Goal: Information Seeking & Learning: Learn about a topic

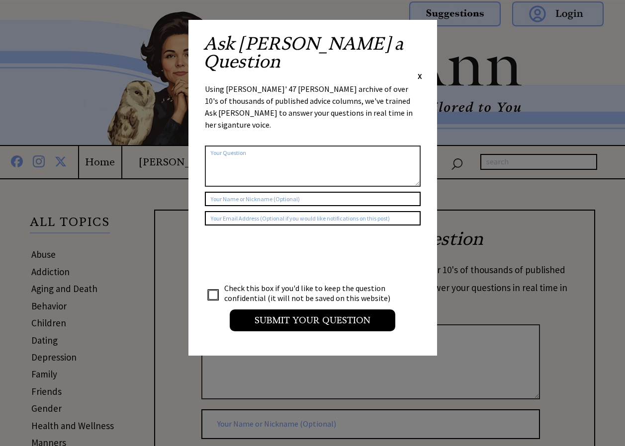
click at [419, 71] on span "X" at bounding box center [420, 76] width 4 height 10
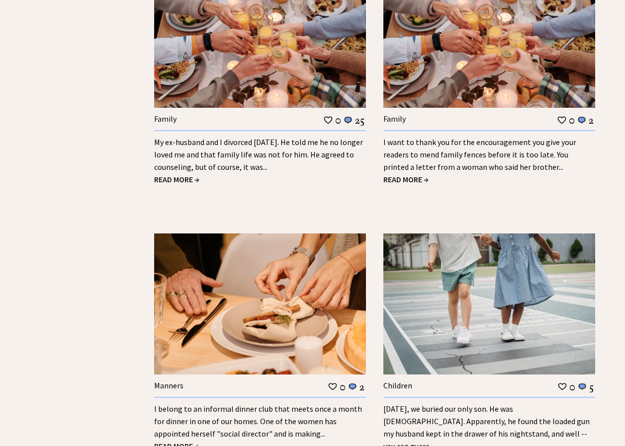
scroll to position [1523, 0]
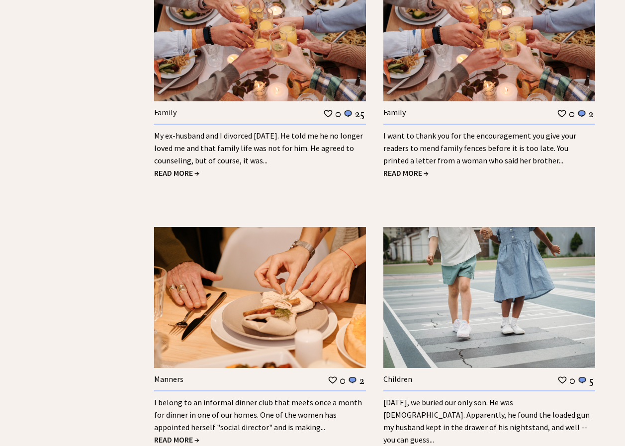
click at [178, 435] on span "READ MORE →" at bounding box center [176, 440] width 45 height 10
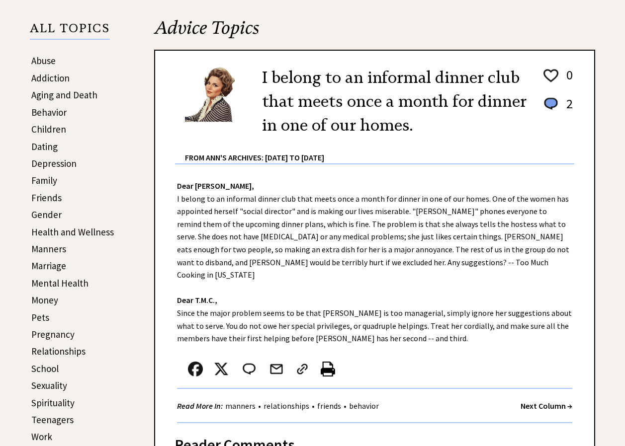
scroll to position [208, 0]
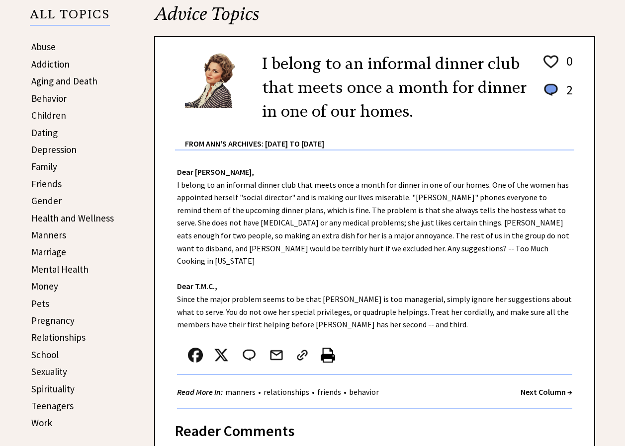
drag, startPoint x: 615, startPoint y: 190, endPoint x: 613, endPoint y: 196, distance: 6.8
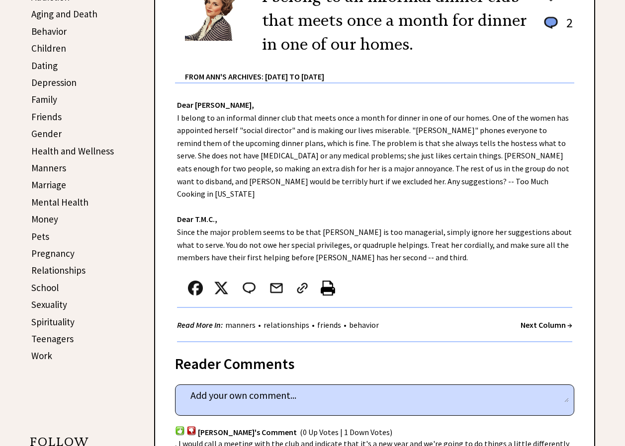
scroll to position [278, 0]
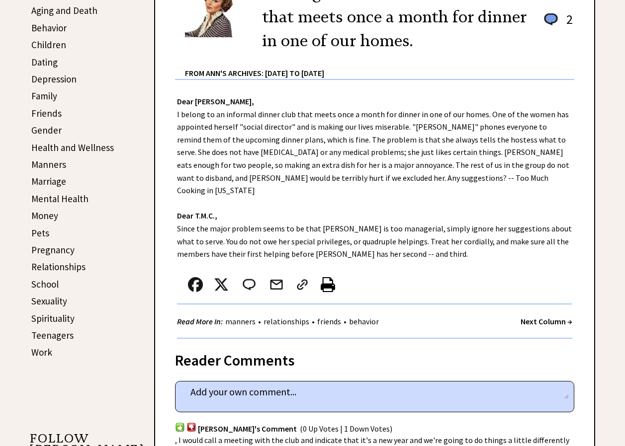
click at [623, 193] on div "Advice Topics I belong to an informal dinner club that meets once a month for d…" at bounding box center [312, 448] width 625 height 1092
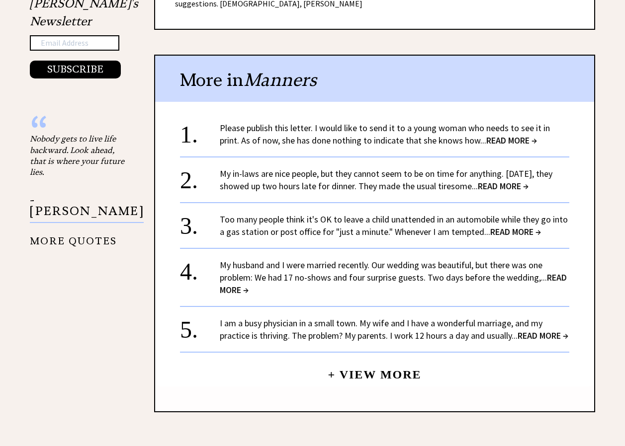
scroll to position [811, 0]
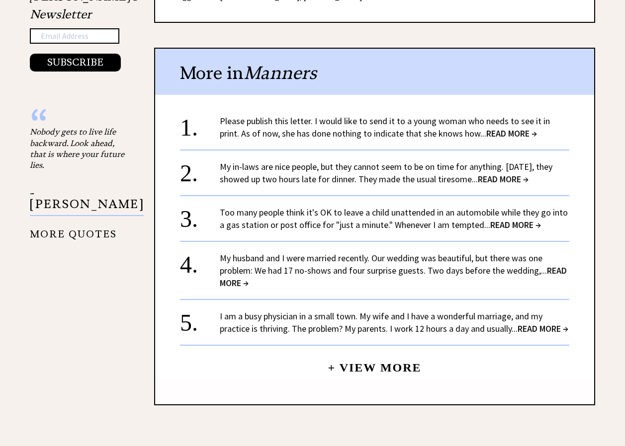
click at [519, 174] on span "READ MORE →" at bounding box center [503, 179] width 51 height 11
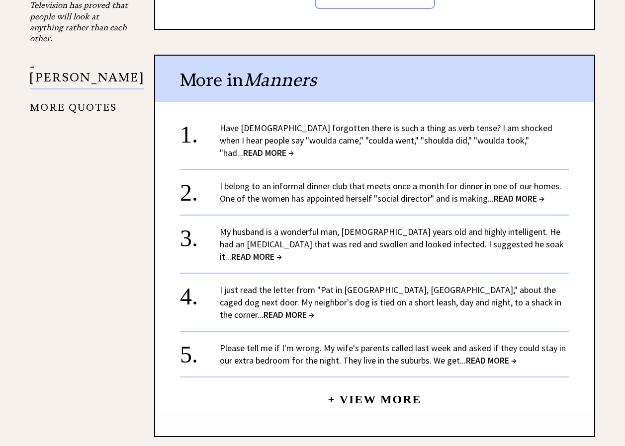
scroll to position [940, 0]
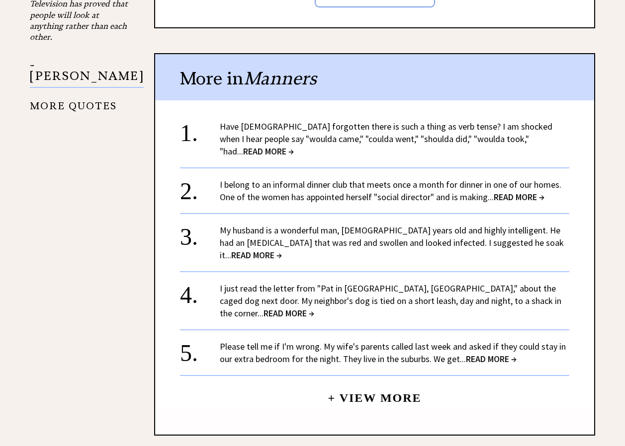
click at [282, 250] on span "READ MORE →" at bounding box center [256, 255] width 51 height 11
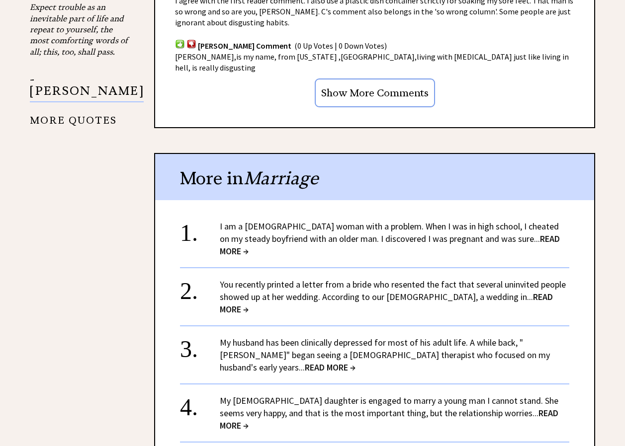
scroll to position [944, 0]
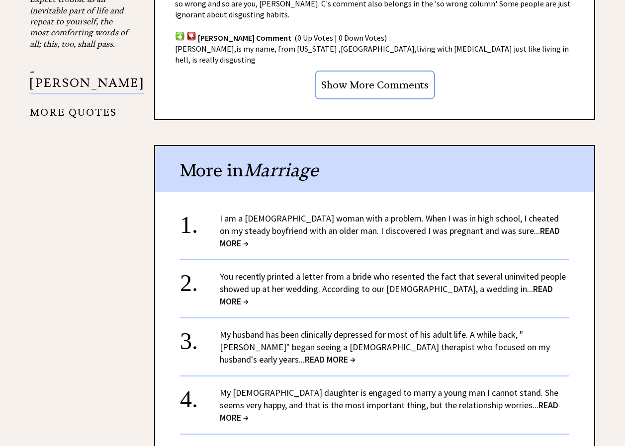
click at [509, 225] on span "READ MORE →" at bounding box center [390, 237] width 340 height 24
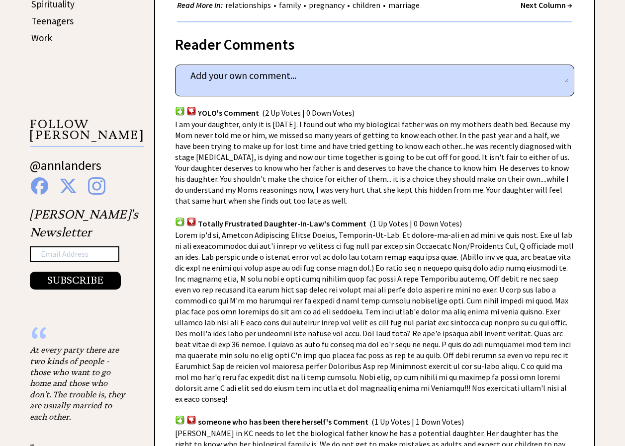
scroll to position [602, 0]
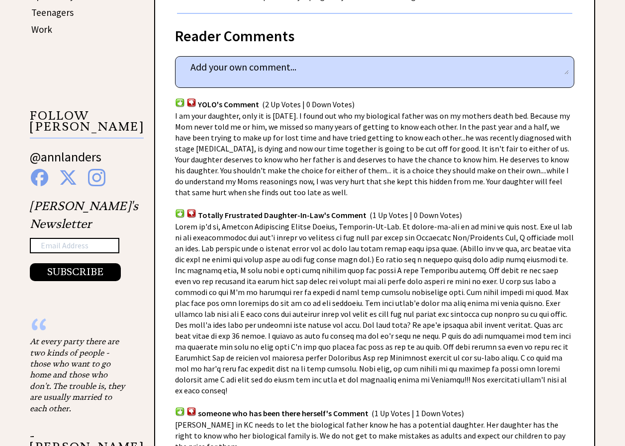
drag, startPoint x: 627, startPoint y: 166, endPoint x: 618, endPoint y: 247, distance: 81.6
click at [618, 247] on div "Advice Topics I am a 26-year-old woman with a problem. 0 7 0 7 From Ann's Archi…" at bounding box center [312, 324] width 625 height 1492
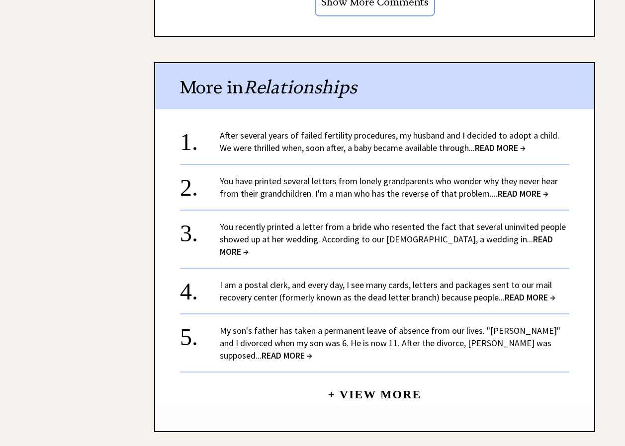
scroll to position [1191, 0]
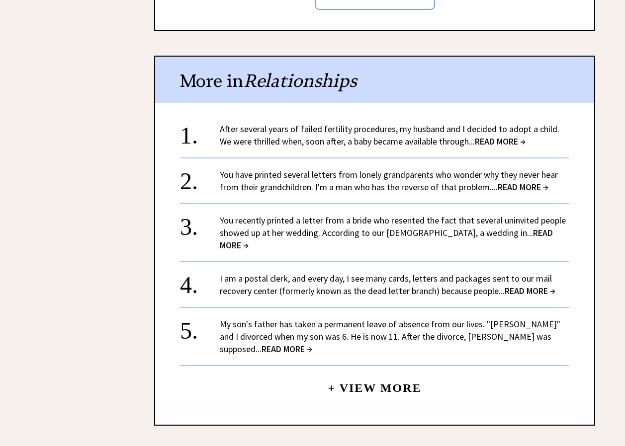
click at [468, 169] on link "You have printed several letters from lonely grandparents who wonder why they n…" at bounding box center [389, 181] width 338 height 24
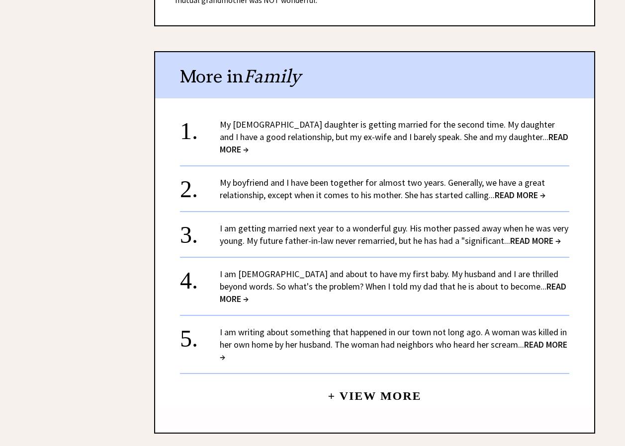
scroll to position [1106, 0]
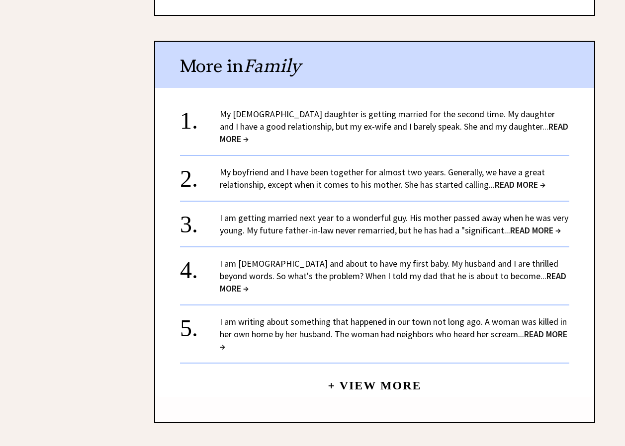
click at [534, 270] on span "READ MORE →" at bounding box center [393, 282] width 347 height 24
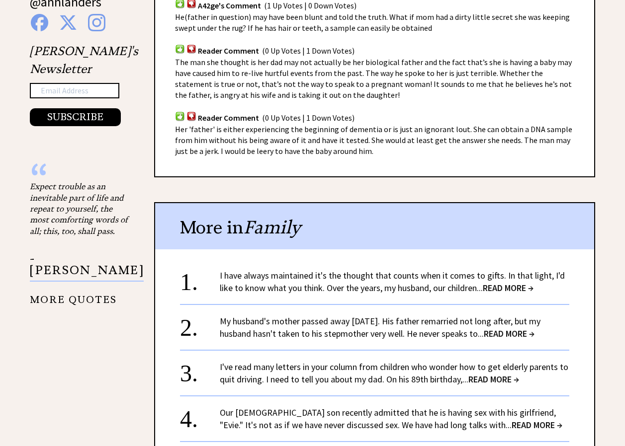
scroll to position [764, 0]
